Goal: Find specific page/section: Find specific page/section

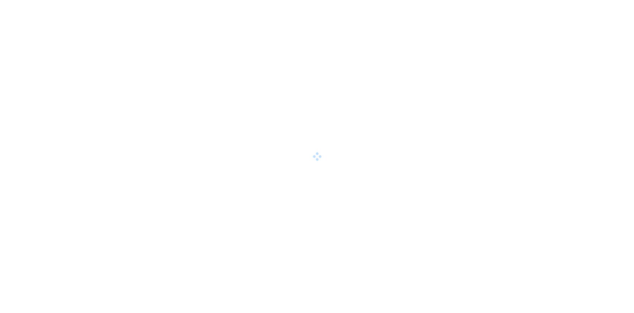
click at [238, 93] on div at bounding box center [317, 156] width 634 height 313
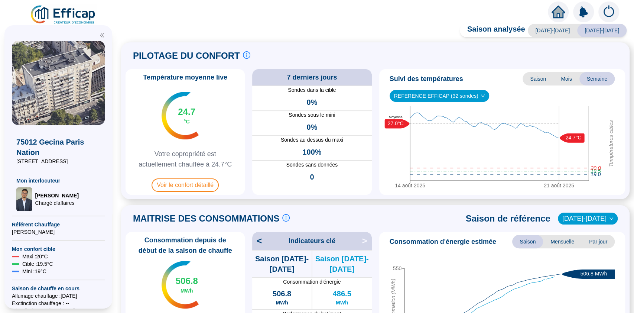
click at [450, 28] on div "Saison analysée [DATE]-[DATE] [DATE]-[DATE] PILOTAGE DU CONFORT Le pilotage du …" at bounding box center [376, 170] width 518 height 285
click at [64, 96] on img at bounding box center [58, 83] width 93 height 84
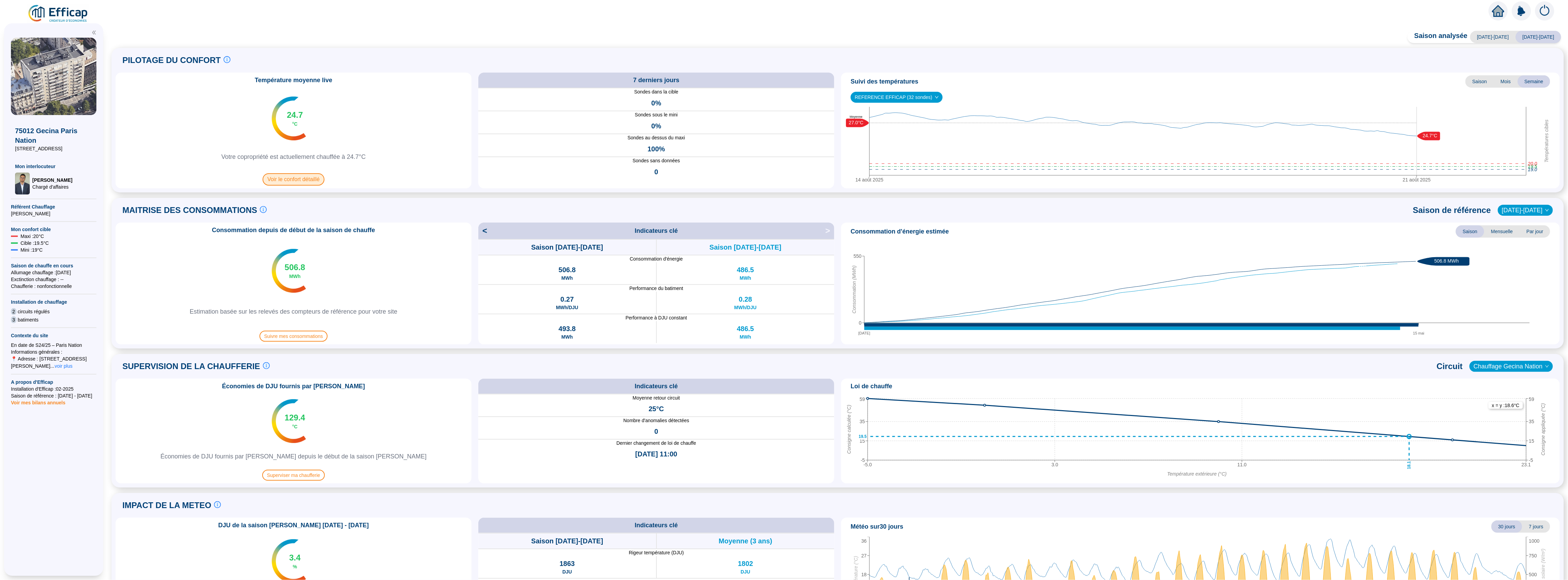
click at [301, 183] on span "Voir le confort détaillé" at bounding box center [293, 179] width 62 height 12
